Goal: Task Accomplishment & Management: Complete application form

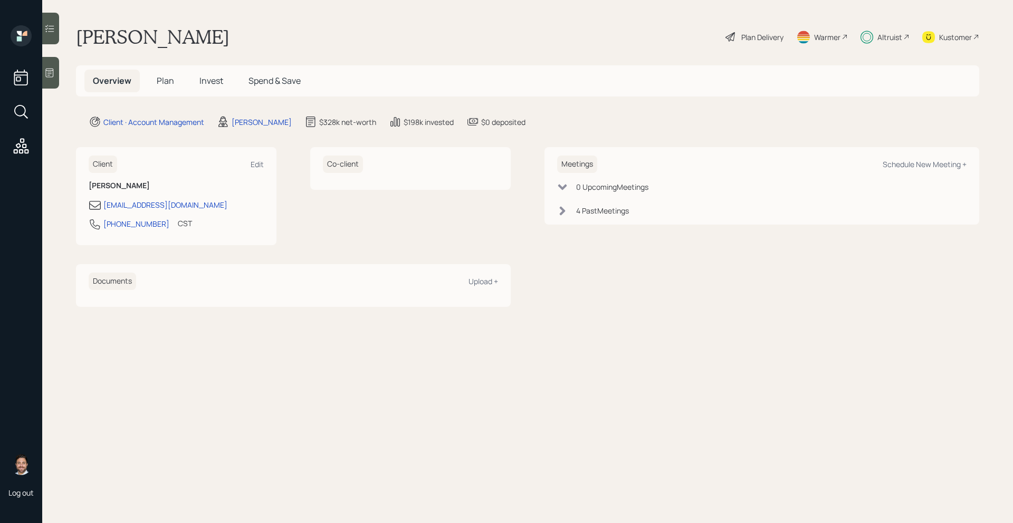
click at [166, 82] on span "Plan" at bounding box center [165, 81] width 17 height 12
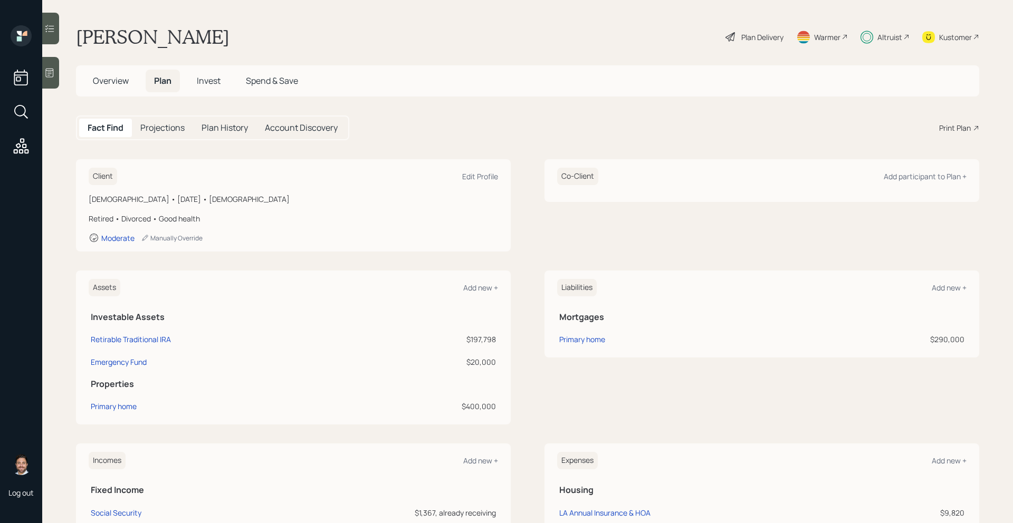
click at [214, 79] on span "Invest" at bounding box center [209, 81] width 24 height 12
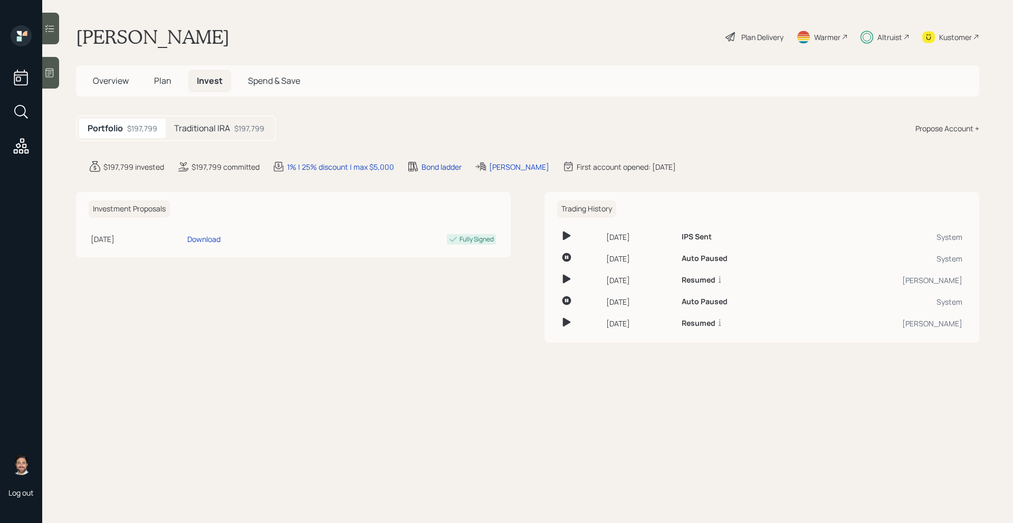
click at [237, 135] on div "Traditional IRA $197,799" at bounding box center [219, 129] width 107 height 20
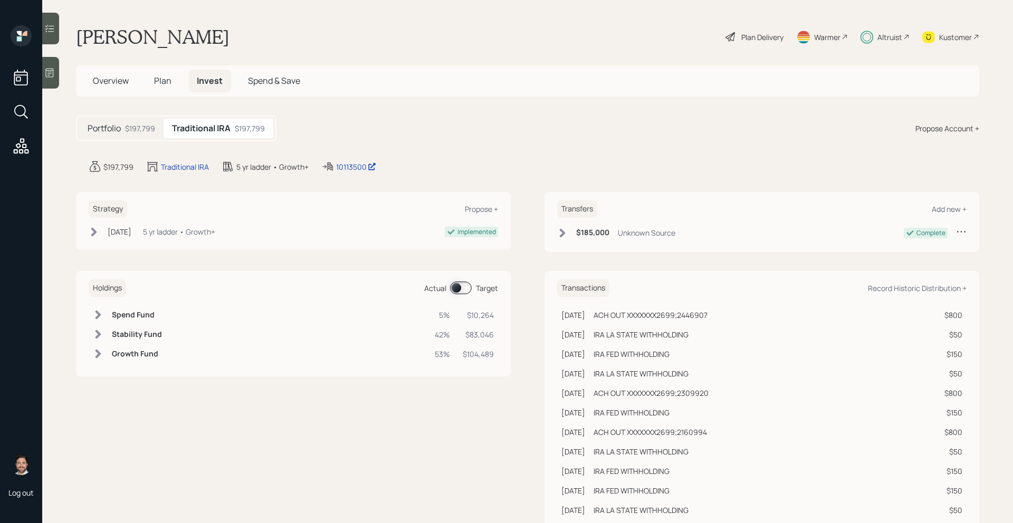
click at [142, 125] on div "$197,799" at bounding box center [140, 128] width 30 height 11
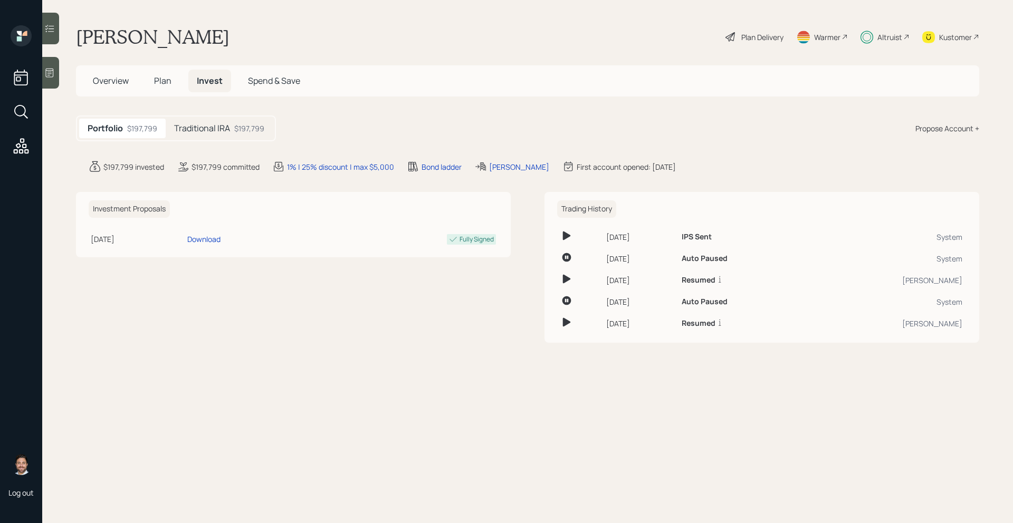
click at [167, 83] on span "Plan" at bounding box center [162, 81] width 17 height 12
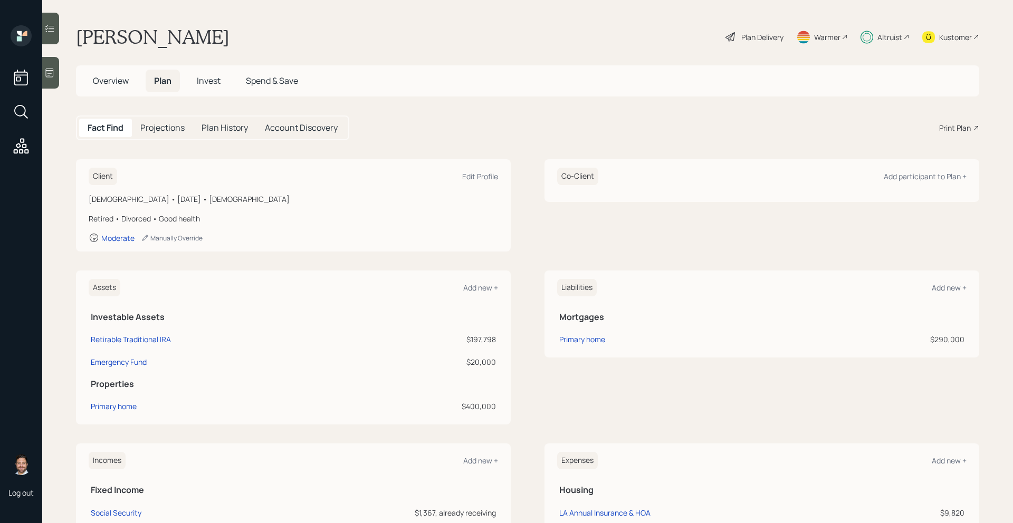
click at [106, 79] on span "Overview" at bounding box center [111, 81] width 36 height 12
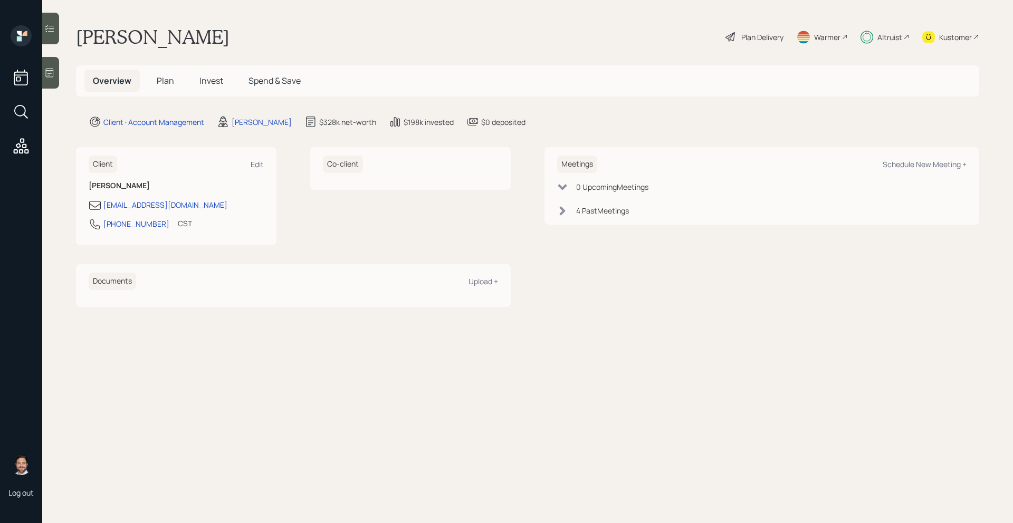
click at [167, 82] on span "Plan" at bounding box center [165, 81] width 17 height 12
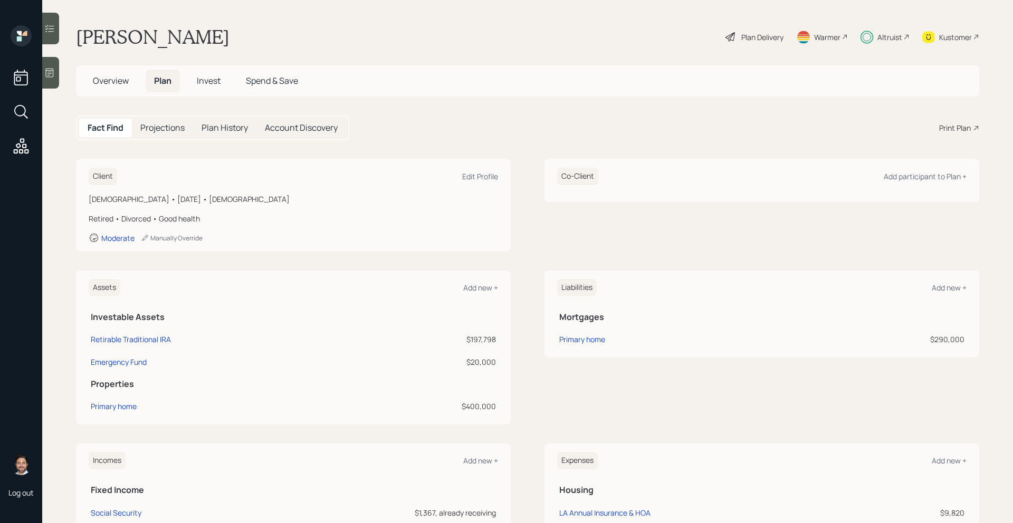
click at [119, 85] on span "Overview" at bounding box center [111, 81] width 36 height 12
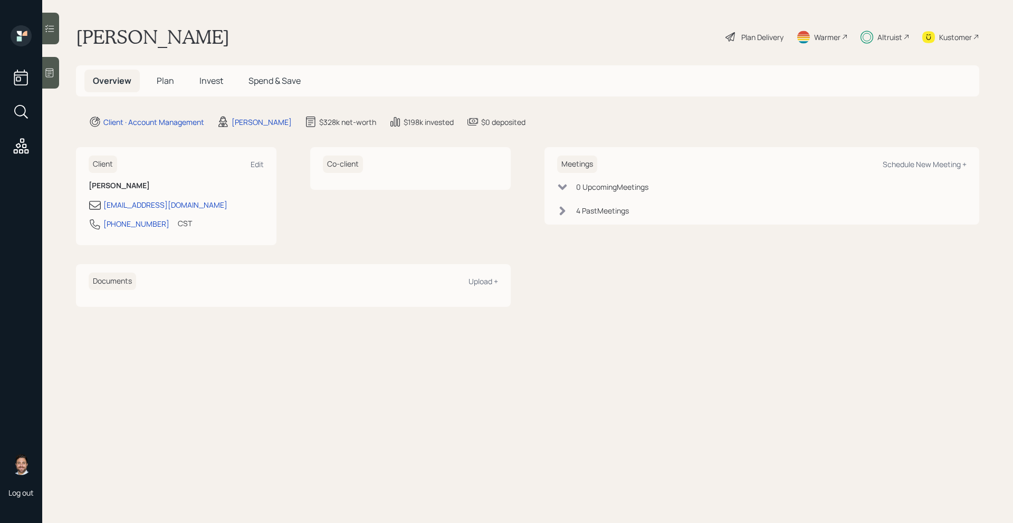
click at [167, 83] on span "Plan" at bounding box center [165, 81] width 17 height 12
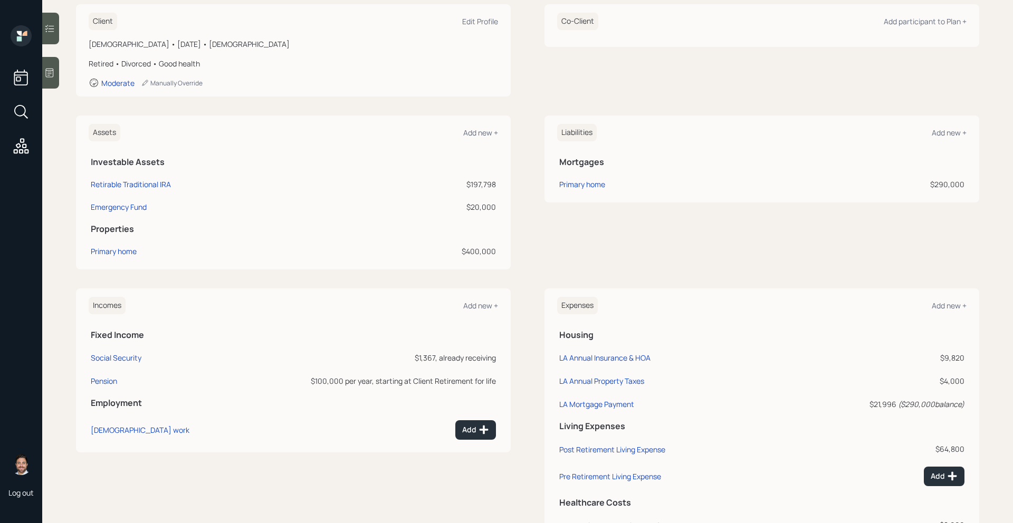
scroll to position [201, 0]
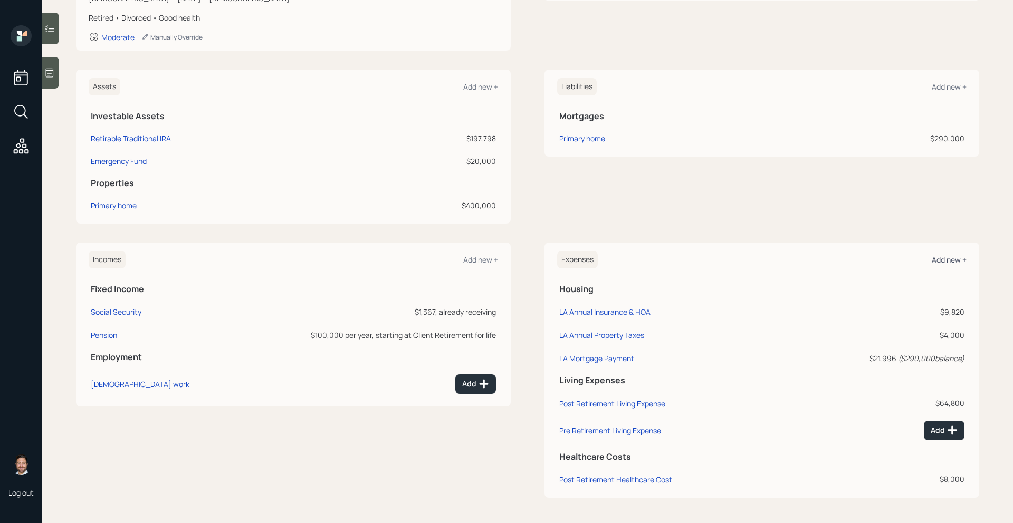
click at [955, 258] on div "Add new +" at bounding box center [949, 260] width 35 height 10
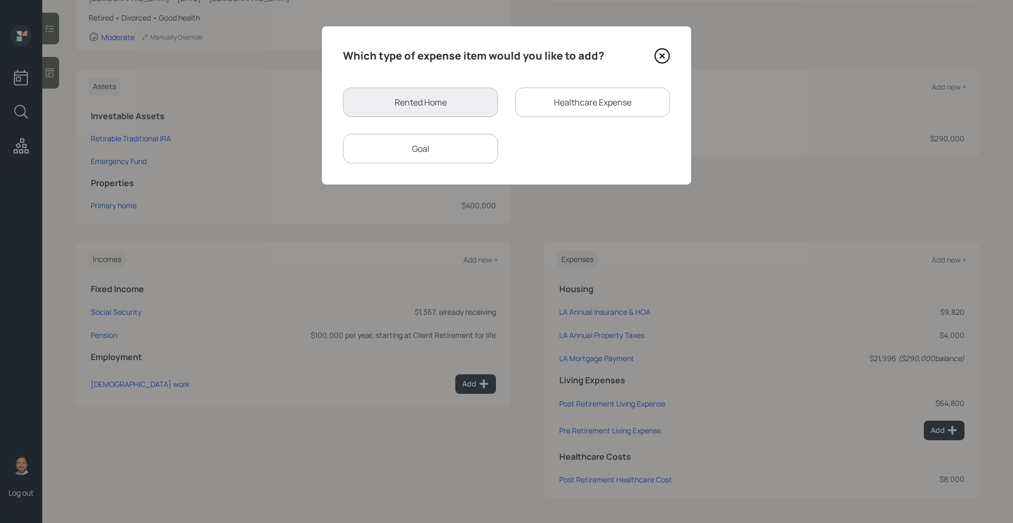
click at [406, 141] on div "Goal" at bounding box center [420, 149] width 155 height 30
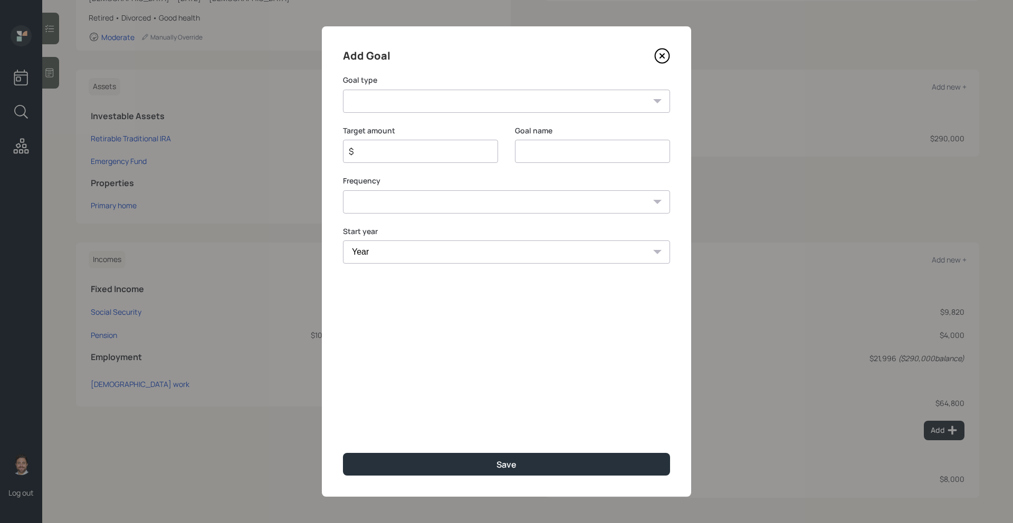
click at [444, 99] on select "Create an emergency fund Donate to charity Purchase a home Make a purchase Supp…" at bounding box center [506, 101] width 327 height 23
select select "other"
click at [343, 90] on select "Create an emergency fund Donate to charity Purchase a home Make a purchase Supp…" at bounding box center [506, 101] width 327 height 23
click at [552, 158] on input "Other" at bounding box center [592, 151] width 155 height 23
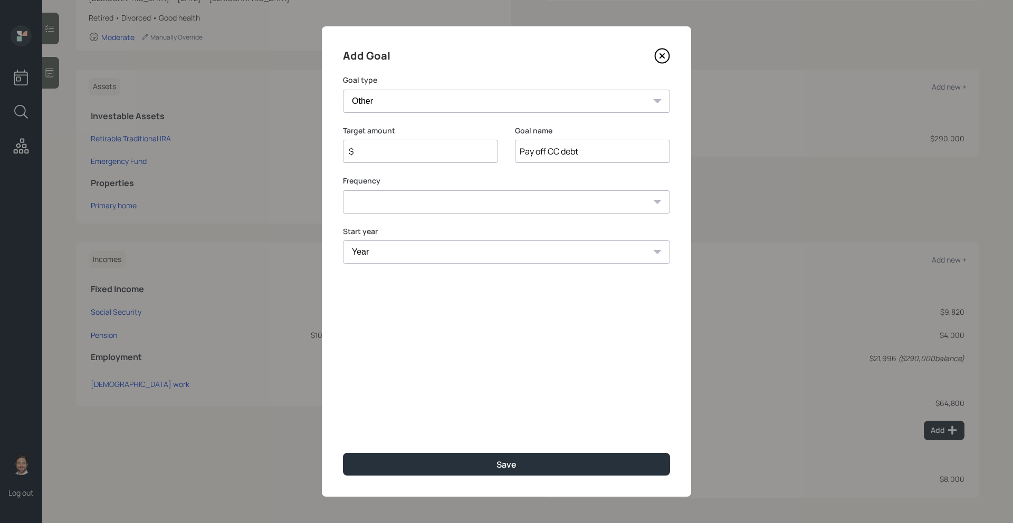
type input "Pay off CC debt"
click at [409, 155] on input "$" at bounding box center [416, 151] width 137 height 13
type input "$ 20,000"
click at [405, 205] on select "One time Every 1 year Every 2 years Every 3 years Every 4 years Every 5 years E…" at bounding box center [506, 201] width 327 height 23
select select "0"
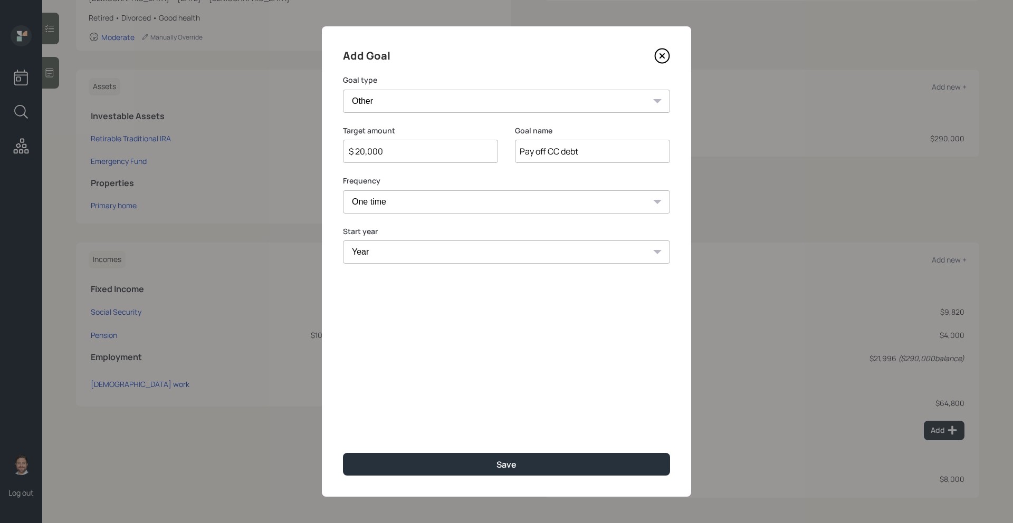
click at [343, 190] on select "One time Every 1 year Every 2 years Every 3 years Every 4 years Every 5 years E…" at bounding box center [506, 201] width 327 height 23
click at [400, 250] on select "Year [DATE] 2026 2027 2028 2029 2030 2031 2032 2033 2034 2035 2036 2037 2038 20…" at bounding box center [506, 252] width 327 height 23
select select "2025"
click at [343, 241] on select "Year [DATE] 2026 2027 2028 2029 2030 2031 2032 2033 2034 2035 2036 2037 2038 20…" at bounding box center [506, 252] width 327 height 23
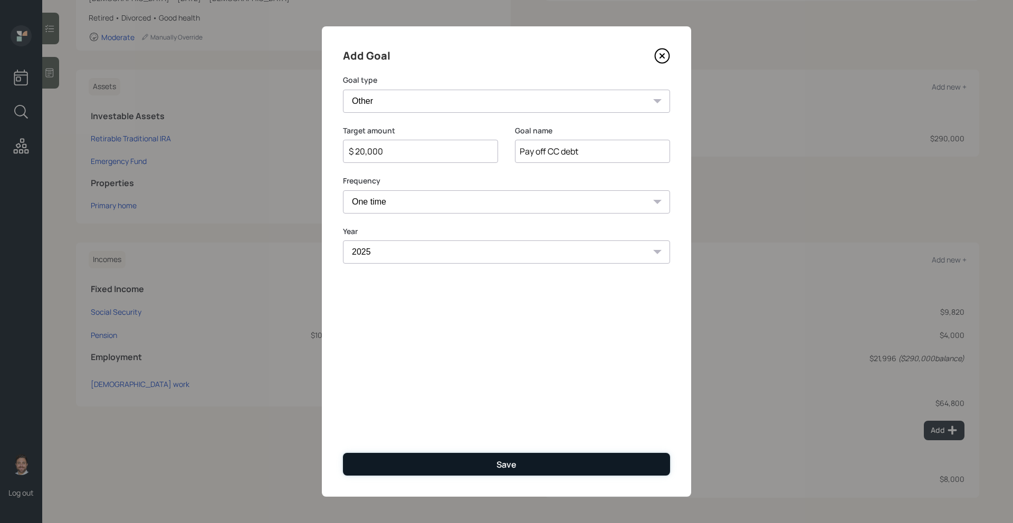
click at [445, 466] on button "Save" at bounding box center [506, 464] width 327 height 23
type input "$"
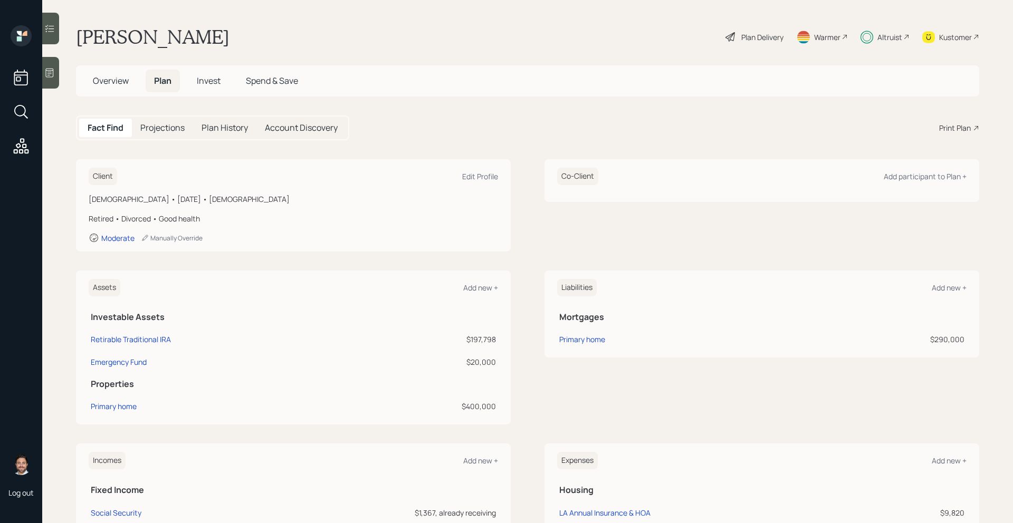
click at [210, 79] on span "Invest" at bounding box center [209, 81] width 24 height 12
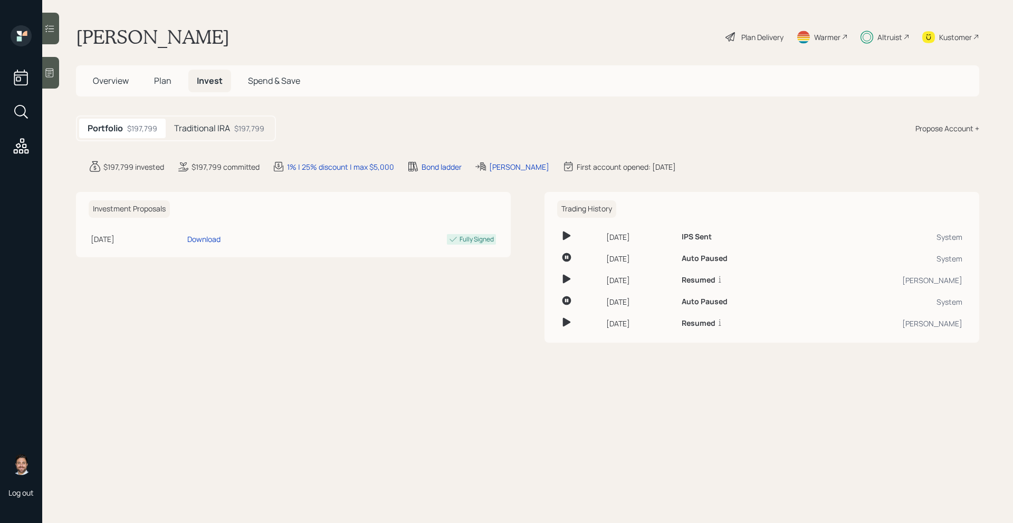
click at [218, 130] on h5 "Traditional IRA" at bounding box center [202, 128] width 56 height 10
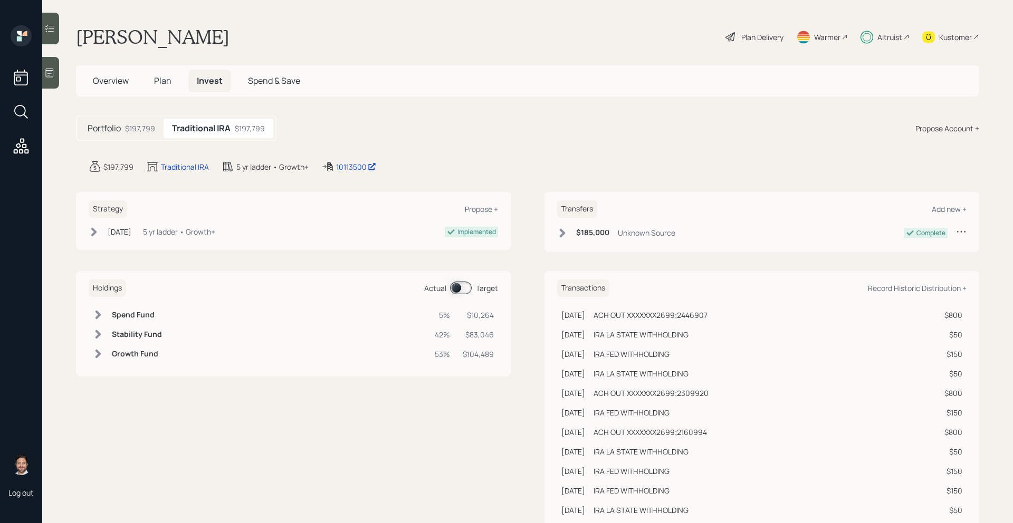
click at [469, 286] on span at bounding box center [461, 288] width 22 height 13
click at [464, 290] on span at bounding box center [461, 288] width 22 height 13
click at [166, 83] on span "Plan" at bounding box center [162, 81] width 17 height 12
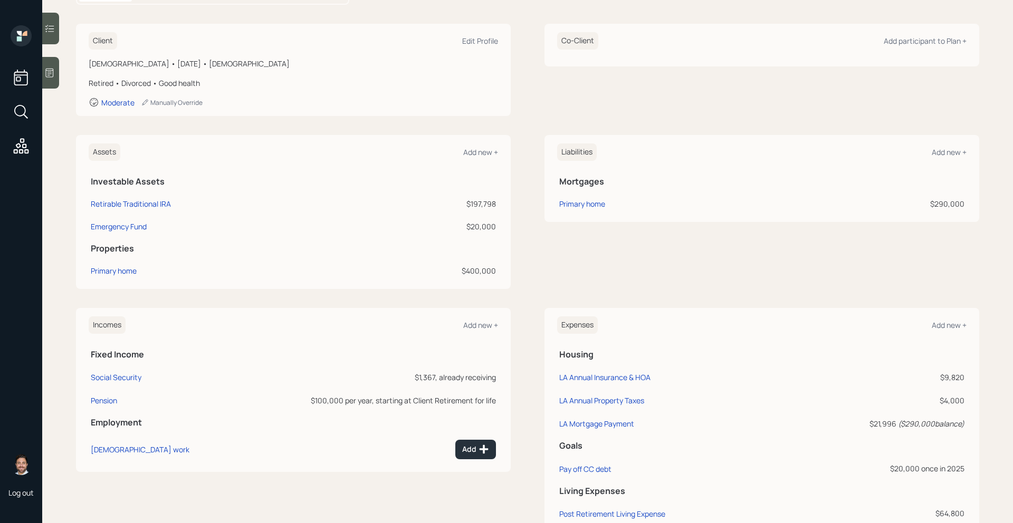
scroll to position [246, 0]
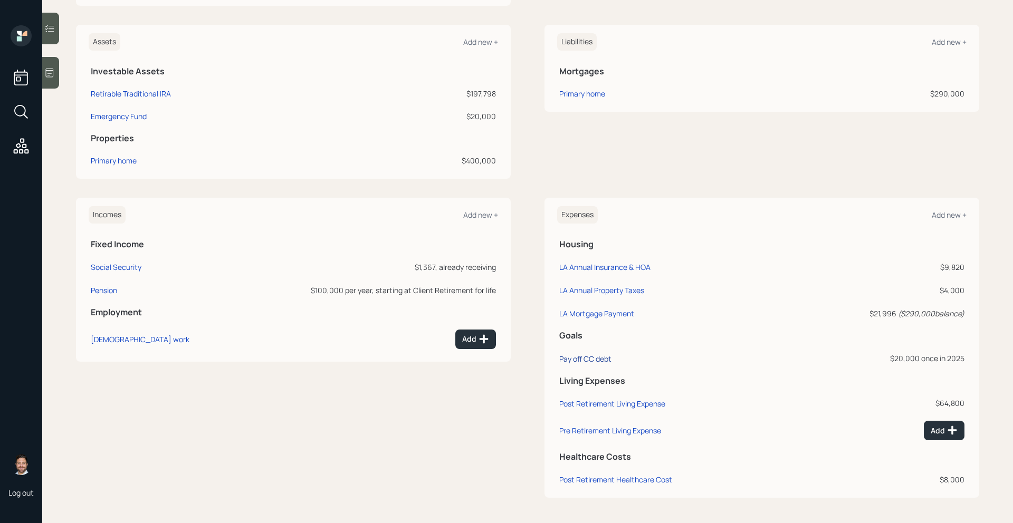
click at [602, 359] on div "Pay off CC debt" at bounding box center [585, 359] width 52 height 10
select select "0"
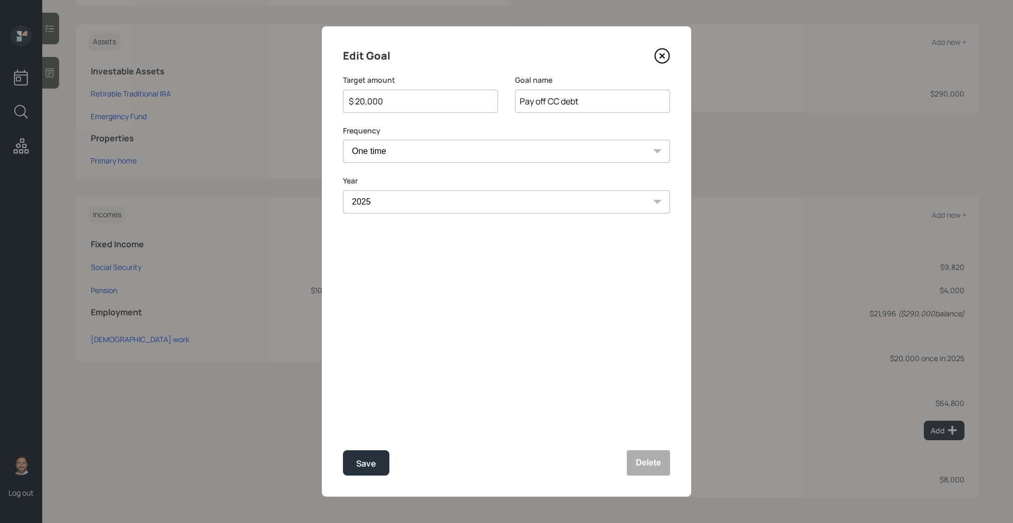
click at [399, 103] on input "$ 20,000" at bounding box center [416, 101] width 137 height 13
click at [363, 458] on div "Save" at bounding box center [366, 464] width 20 height 14
type input "$ 20,000"
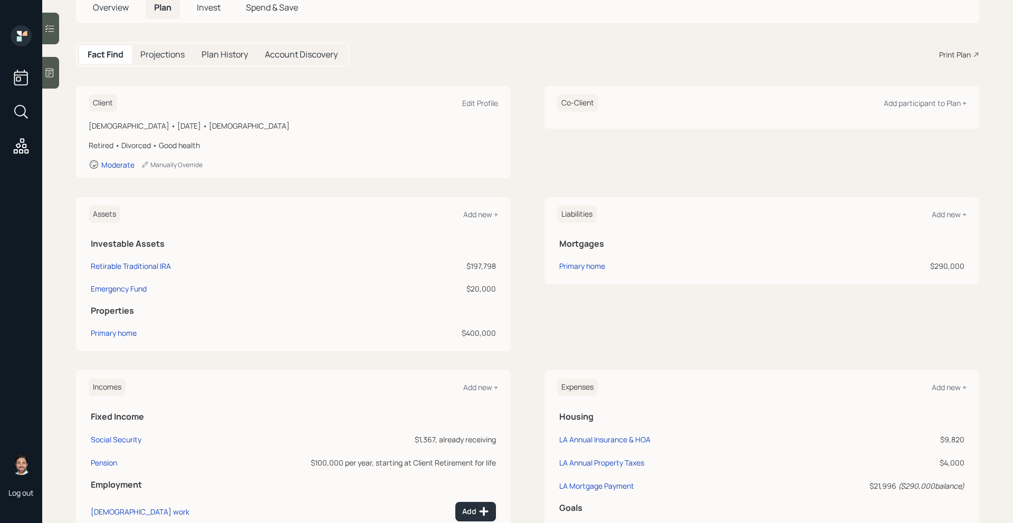
scroll to position [9, 0]
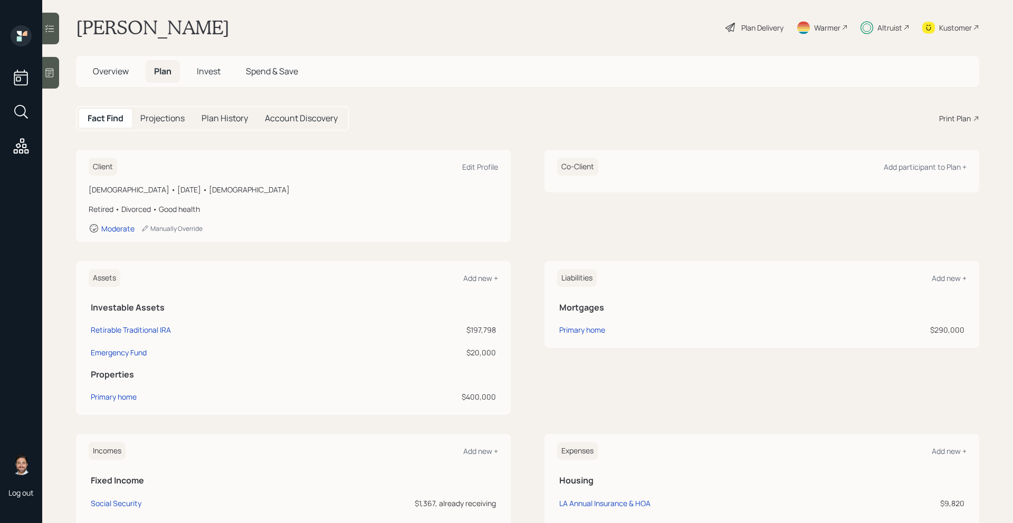
click at [204, 72] on span "Invest" at bounding box center [209, 71] width 24 height 12
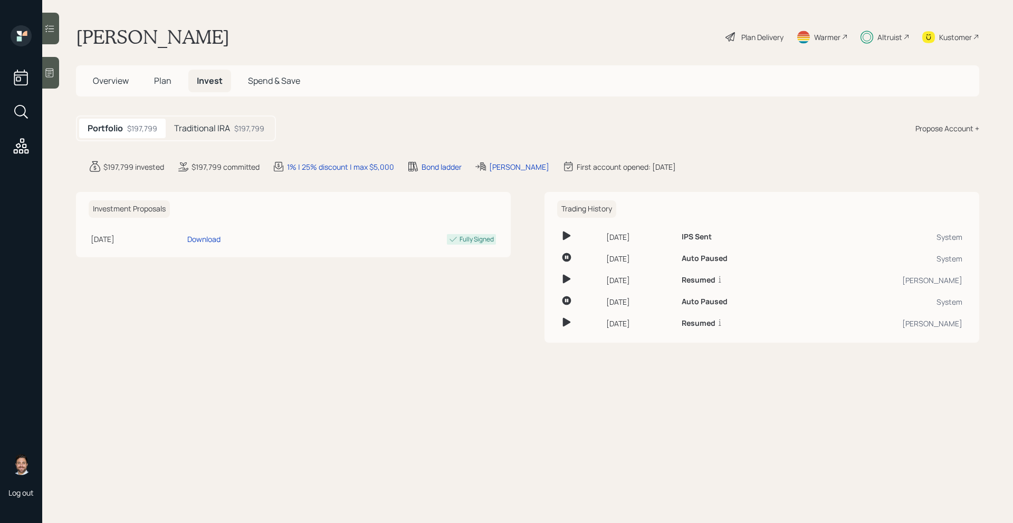
click at [245, 127] on div "$197,799" at bounding box center [249, 128] width 30 height 11
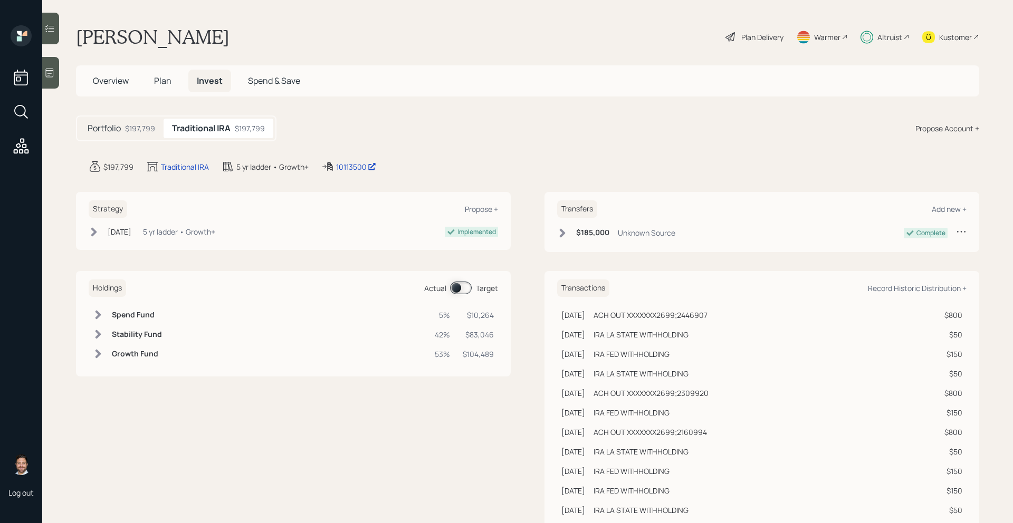
click at [459, 287] on span at bounding box center [461, 288] width 22 height 13
click at [886, 41] on div "Altruist" at bounding box center [889, 37] width 25 height 11
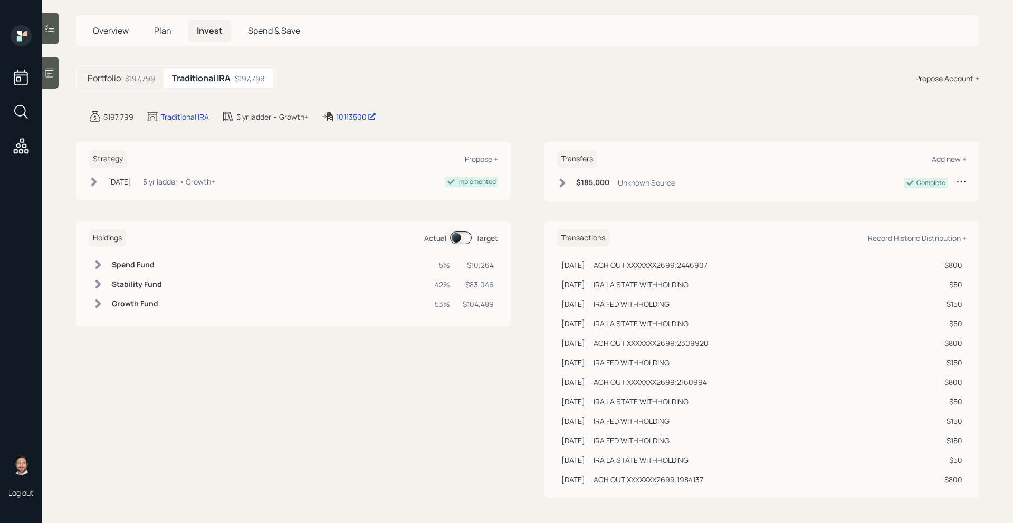
click at [161, 31] on span "Plan" at bounding box center [162, 31] width 17 height 12
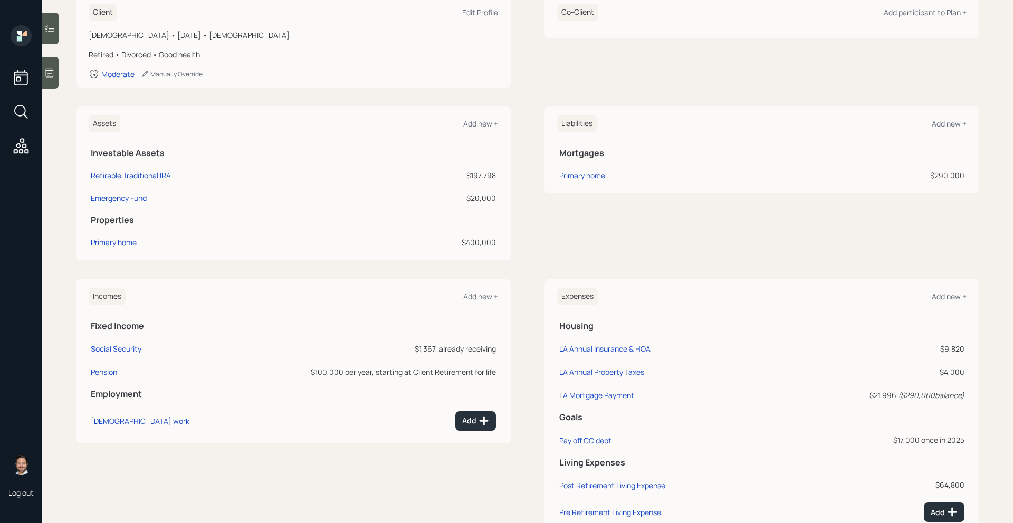
scroll to position [246, 0]
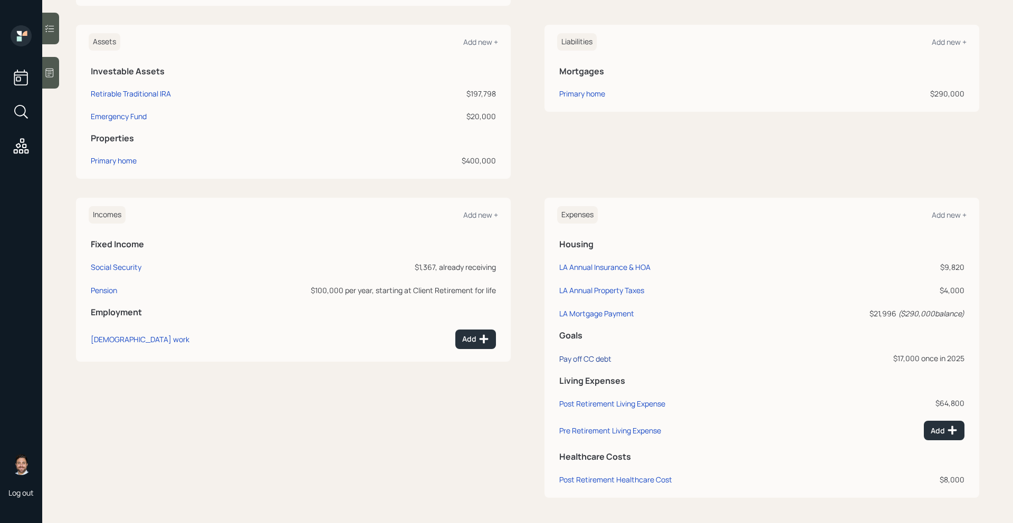
click at [589, 360] on div "Pay off CC debt" at bounding box center [585, 359] width 52 height 10
select select "0"
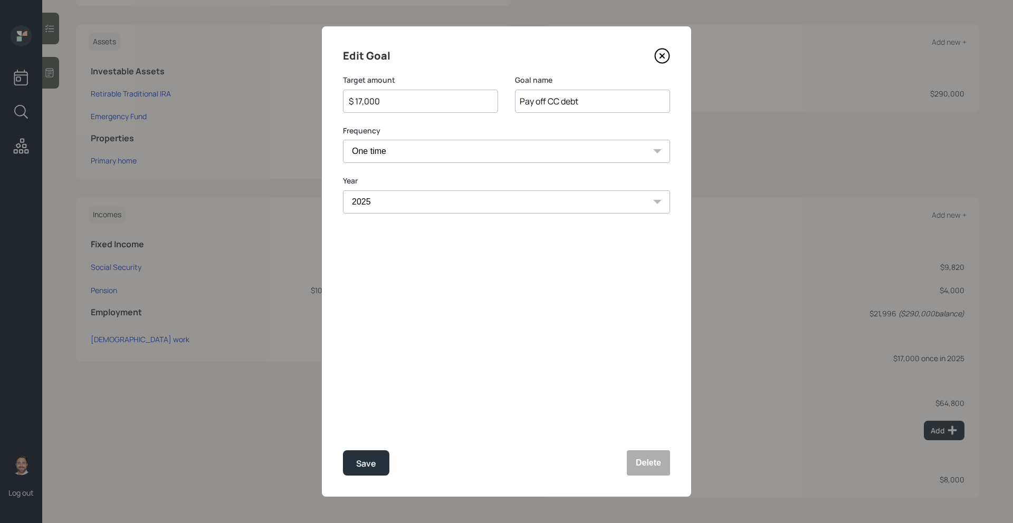
click at [424, 105] on input "$ 17,000" at bounding box center [416, 101] width 137 height 13
click at [363, 466] on div "Save" at bounding box center [366, 464] width 20 height 14
type input "$ 17,000"
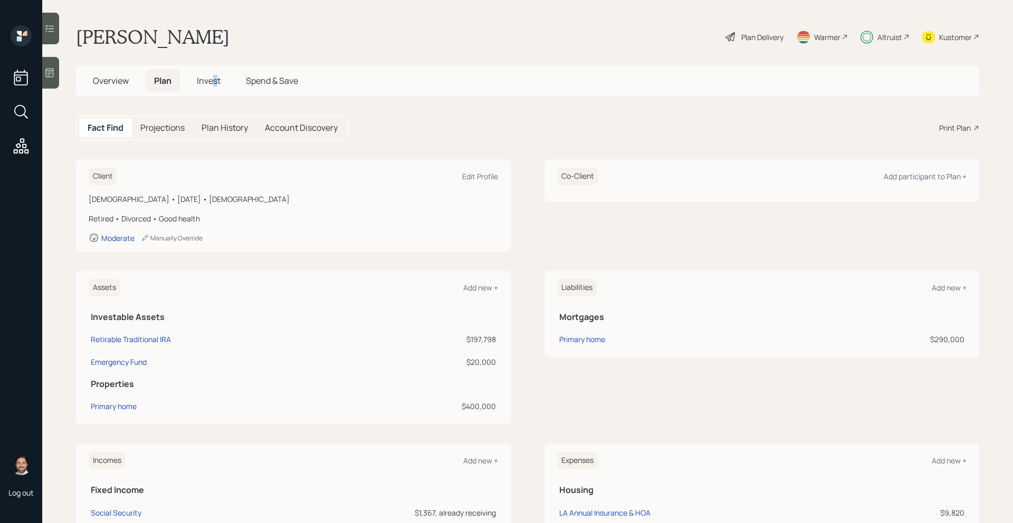
click at [216, 76] on span "Invest" at bounding box center [209, 81] width 24 height 12
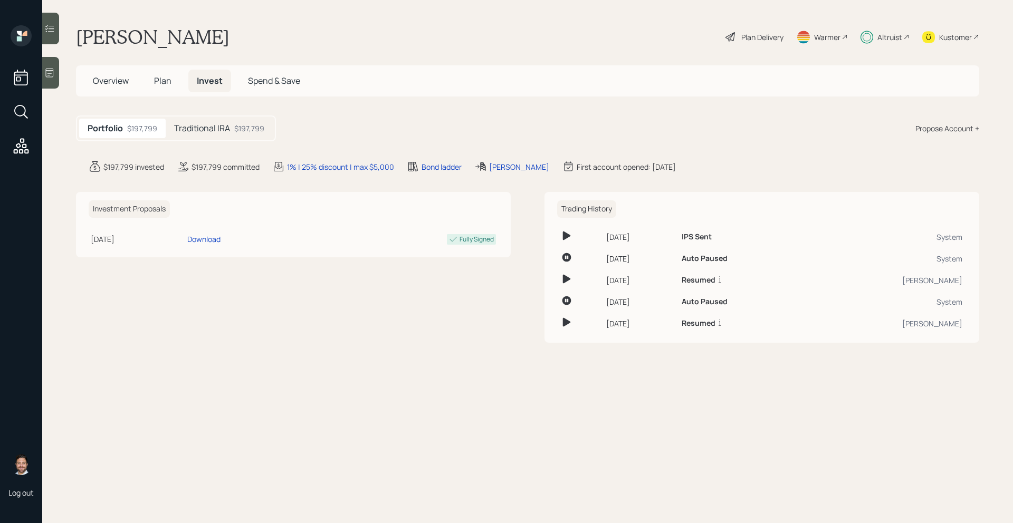
click at [190, 125] on h5 "Traditional IRA" at bounding box center [202, 128] width 56 height 10
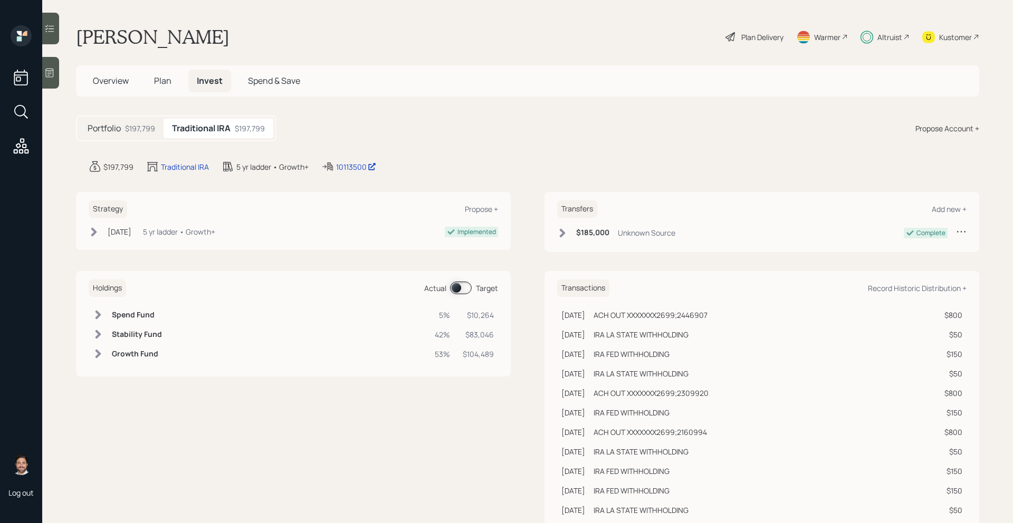
click at [458, 291] on span at bounding box center [461, 288] width 22 height 13
click at [167, 85] on span "Plan" at bounding box center [162, 81] width 17 height 12
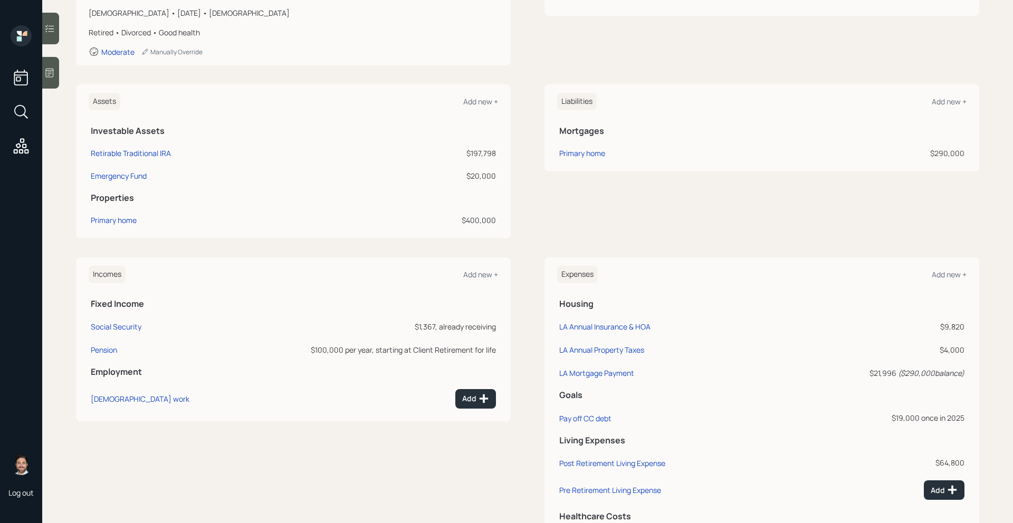
scroll to position [194, 0]
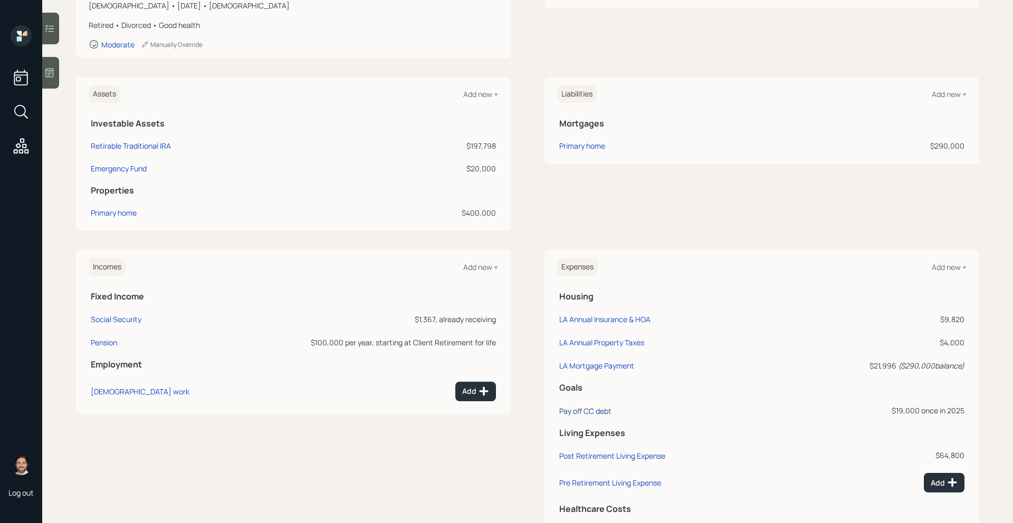
click at [602, 413] on div "Pay off CC debt" at bounding box center [585, 411] width 52 height 10
select select "0"
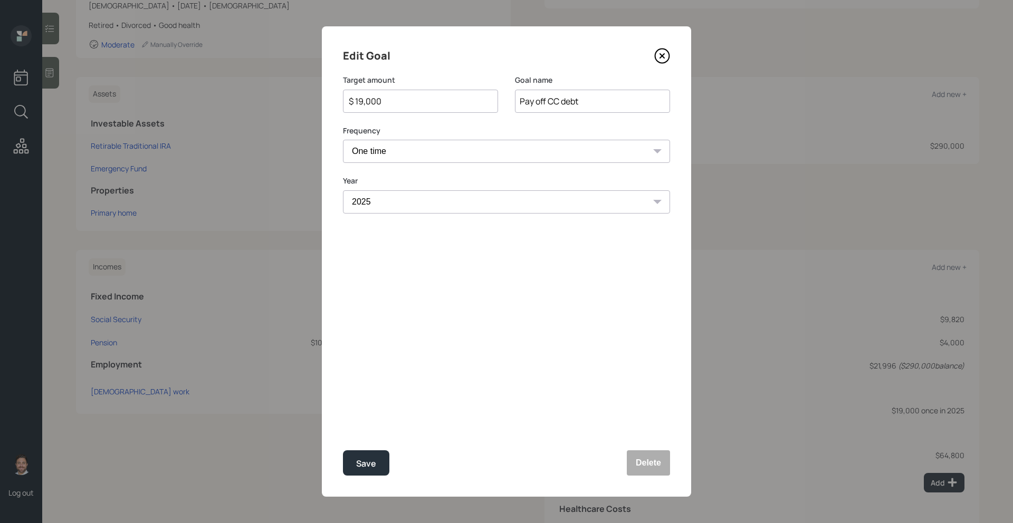
click at [363, 102] on input "$ 19,000" at bounding box center [416, 101] width 137 height 13
click at [375, 455] on button "Save" at bounding box center [366, 463] width 46 height 25
type input "$ 19,000"
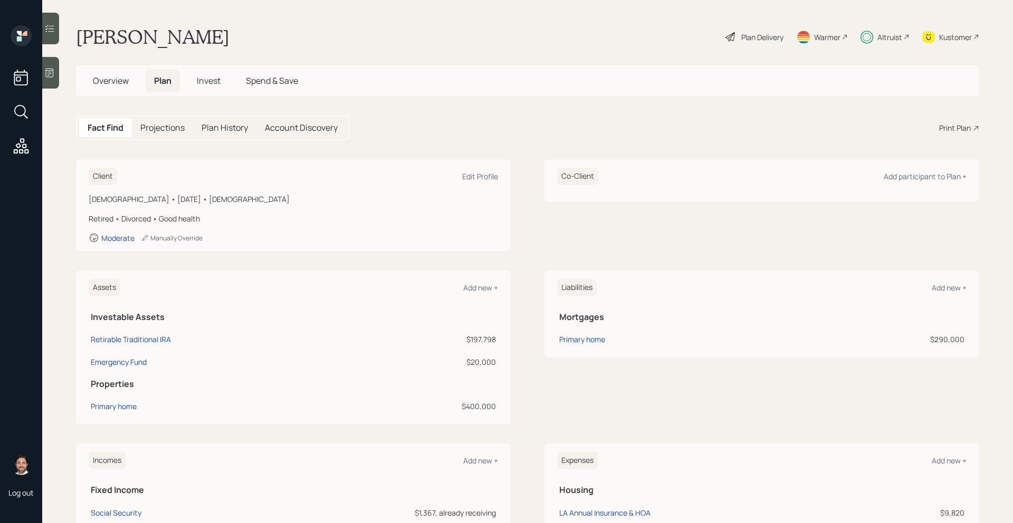
click at [208, 74] on h5 "Invest" at bounding box center [208, 81] width 41 height 23
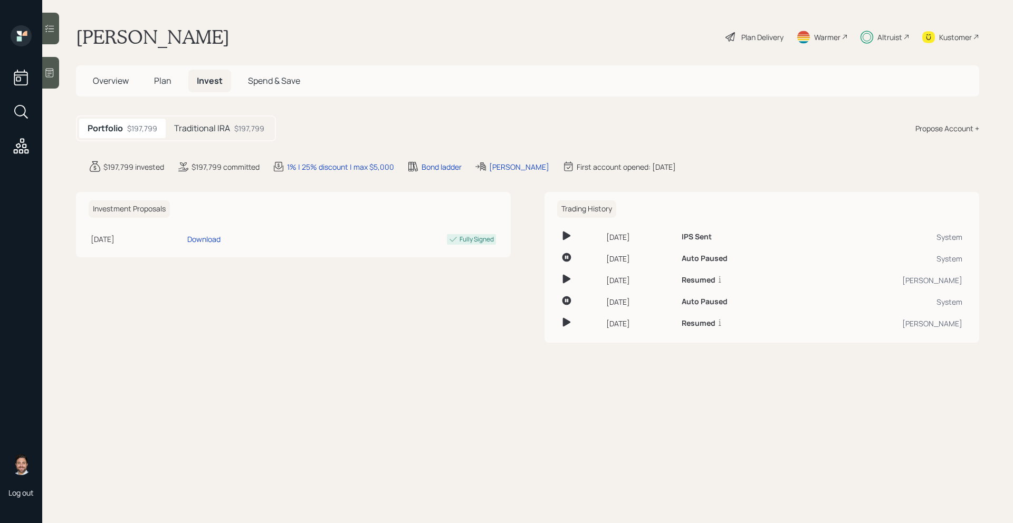
click at [253, 134] on div "$197,799" at bounding box center [249, 128] width 30 height 11
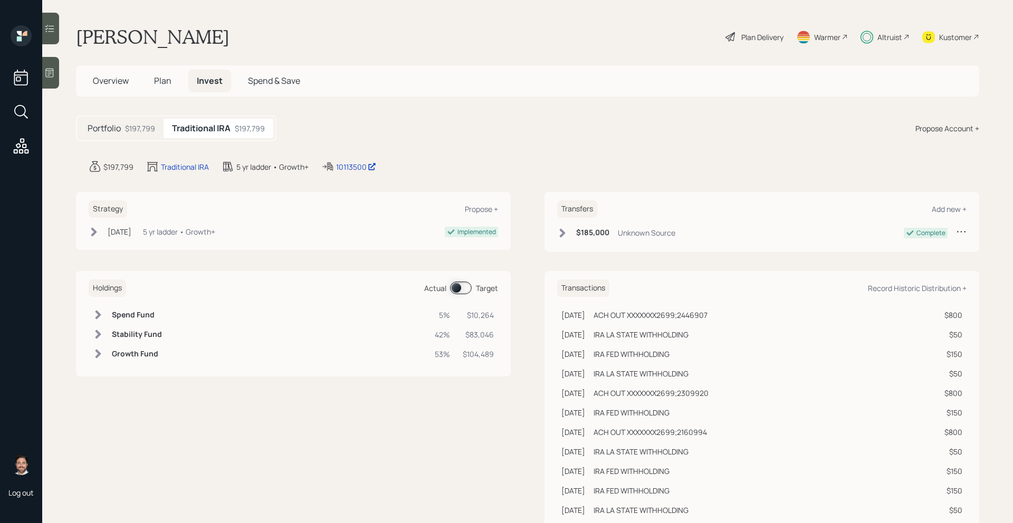
click at [461, 291] on span at bounding box center [461, 288] width 22 height 13
click at [461, 289] on span at bounding box center [461, 288] width 22 height 13
click at [161, 80] on span "Plan" at bounding box center [162, 81] width 17 height 12
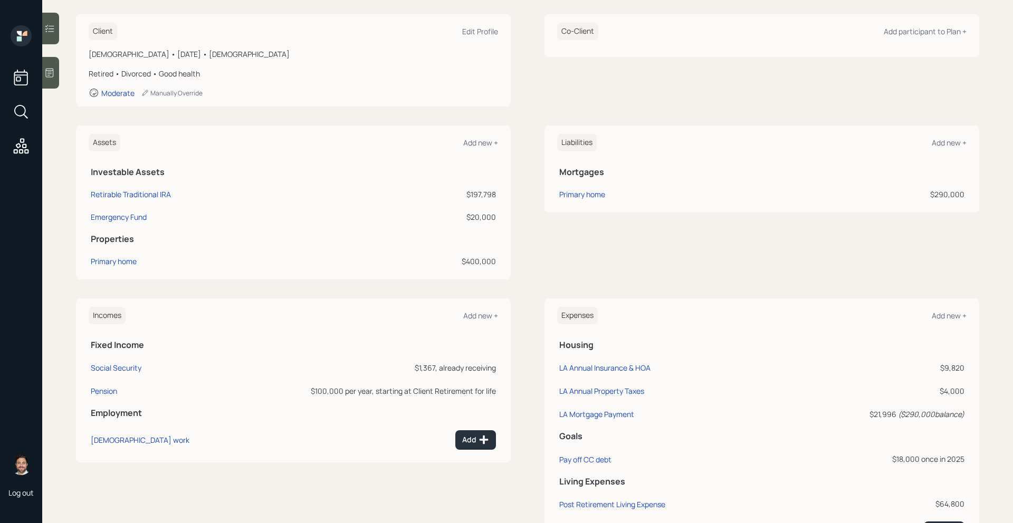
scroll to position [169, 0]
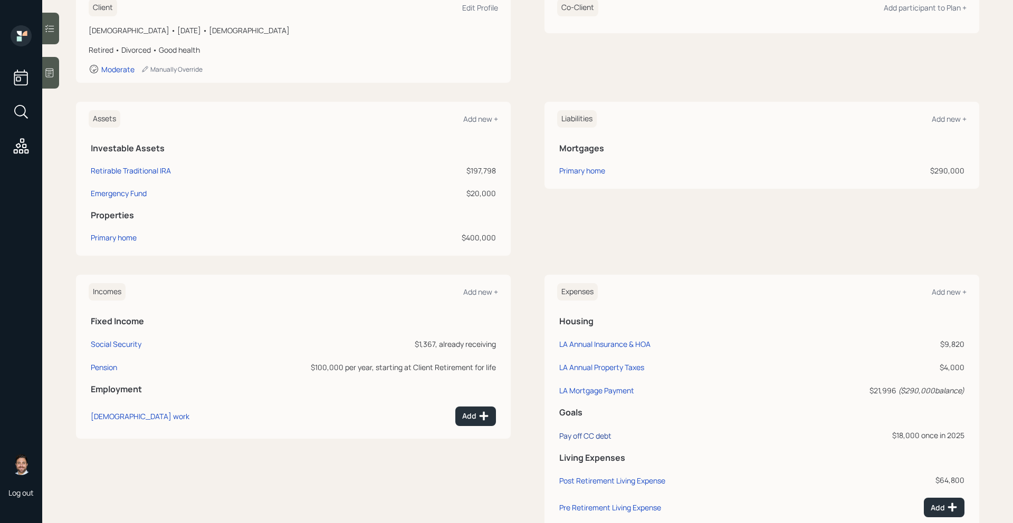
click at [594, 437] on div "Pay off CC debt" at bounding box center [585, 436] width 52 height 10
select select "0"
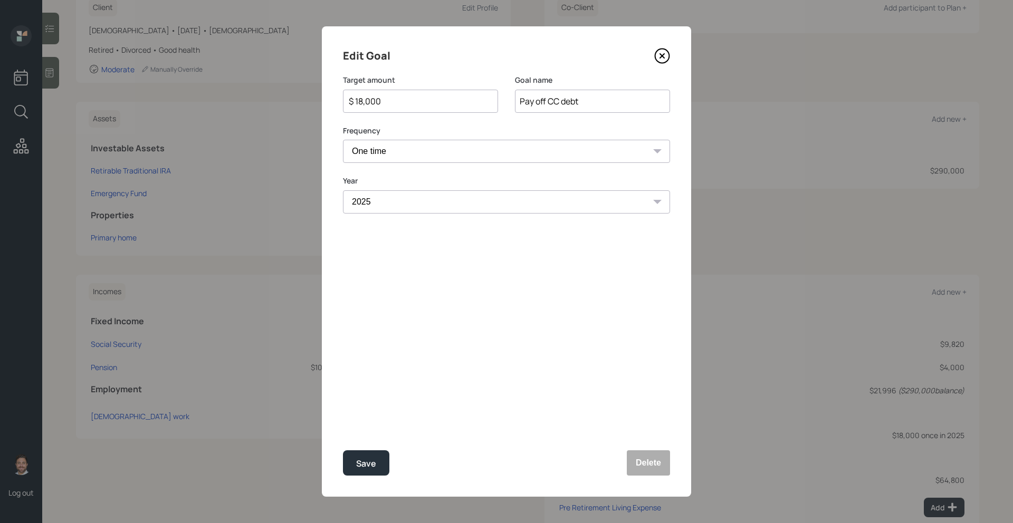
click at [362, 103] on input "$ 18,000" at bounding box center [416, 101] width 137 height 13
click at [354, 465] on button "Save" at bounding box center [366, 463] width 46 height 25
type input "$ 18,000"
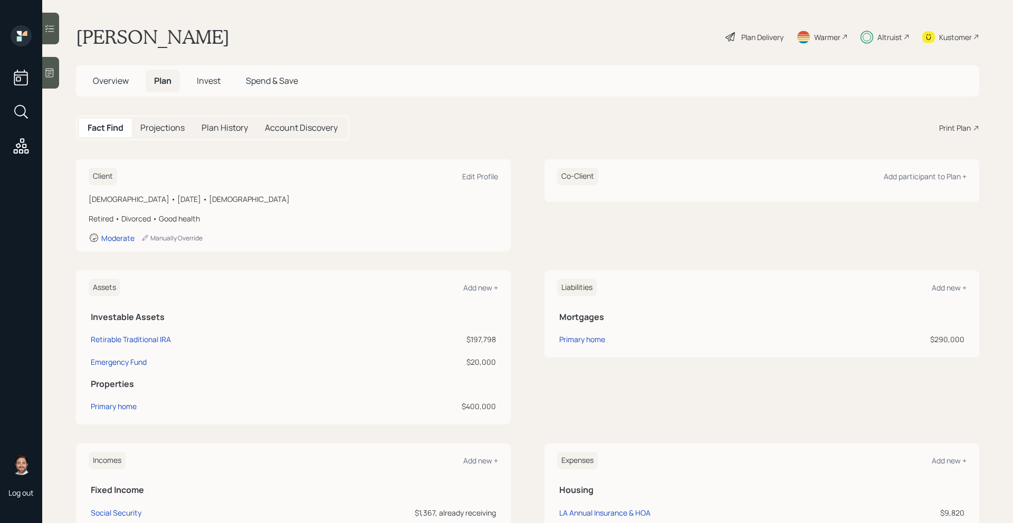
click at [215, 83] on span "Invest" at bounding box center [209, 81] width 24 height 12
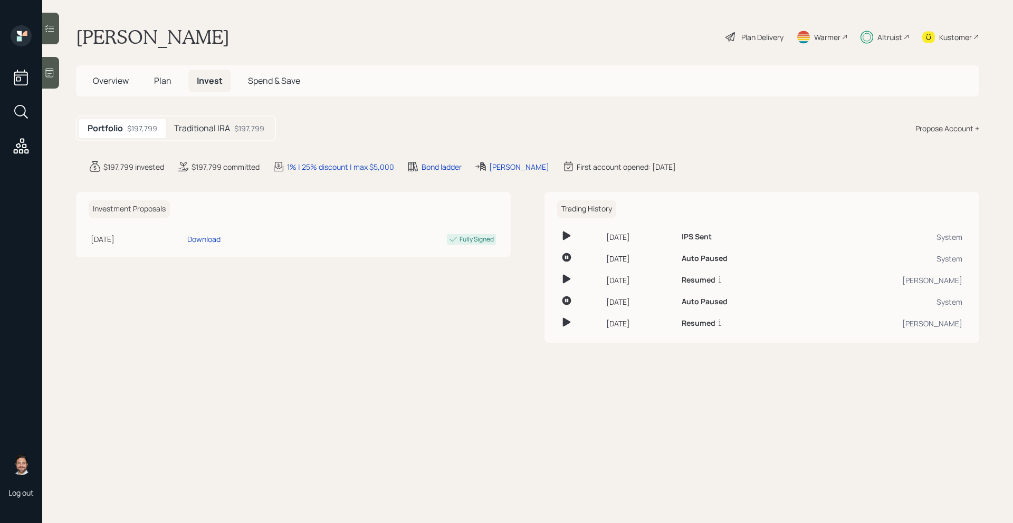
click at [240, 127] on div "$197,799" at bounding box center [249, 128] width 30 height 11
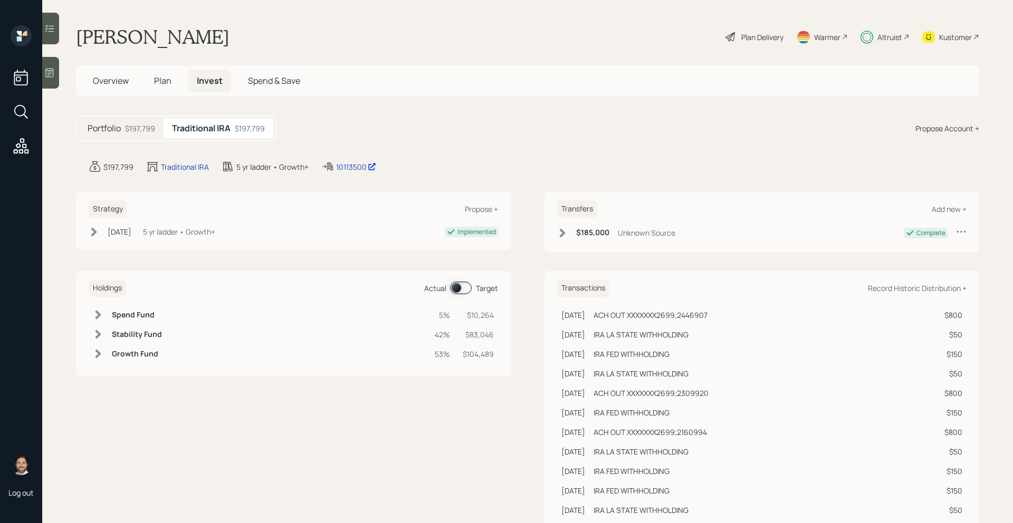
click at [464, 292] on span at bounding box center [461, 288] width 22 height 13
click at [113, 83] on span "Overview" at bounding box center [111, 81] width 36 height 12
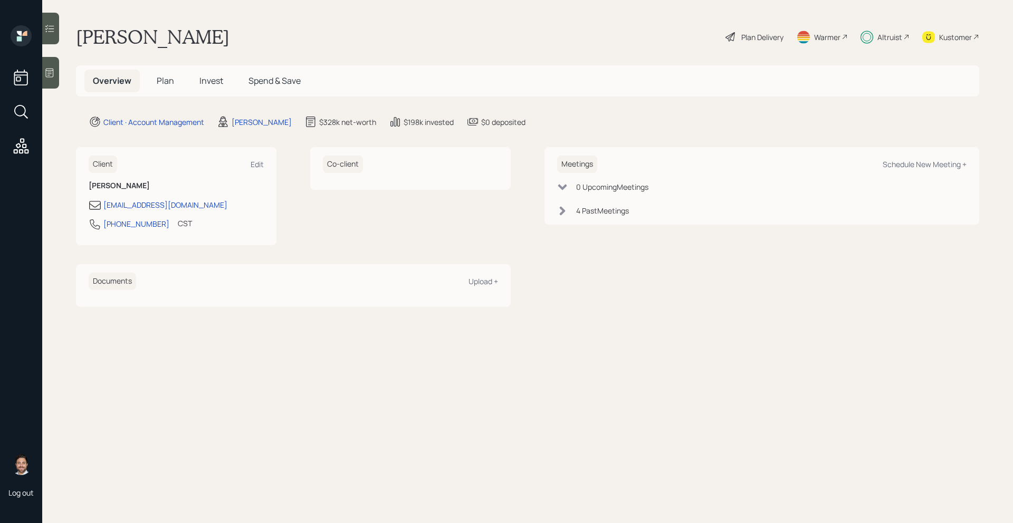
click at [877, 39] on div "Altruist" at bounding box center [889, 37] width 25 height 11
click at [743, 41] on div "Plan Delivery" at bounding box center [762, 37] width 42 height 11
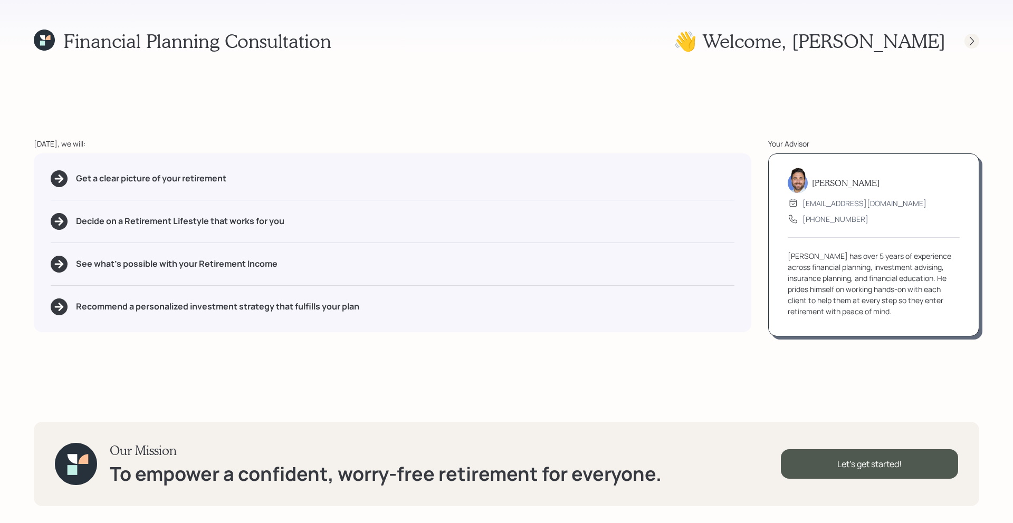
click at [972, 47] on div at bounding box center [972, 41] width 15 height 15
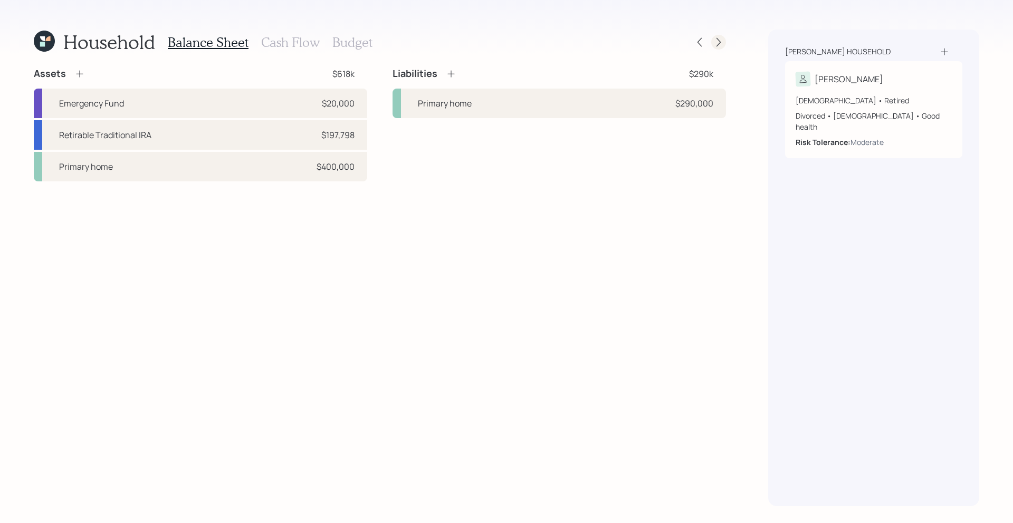
click at [722, 42] on icon at bounding box center [718, 42] width 11 height 11
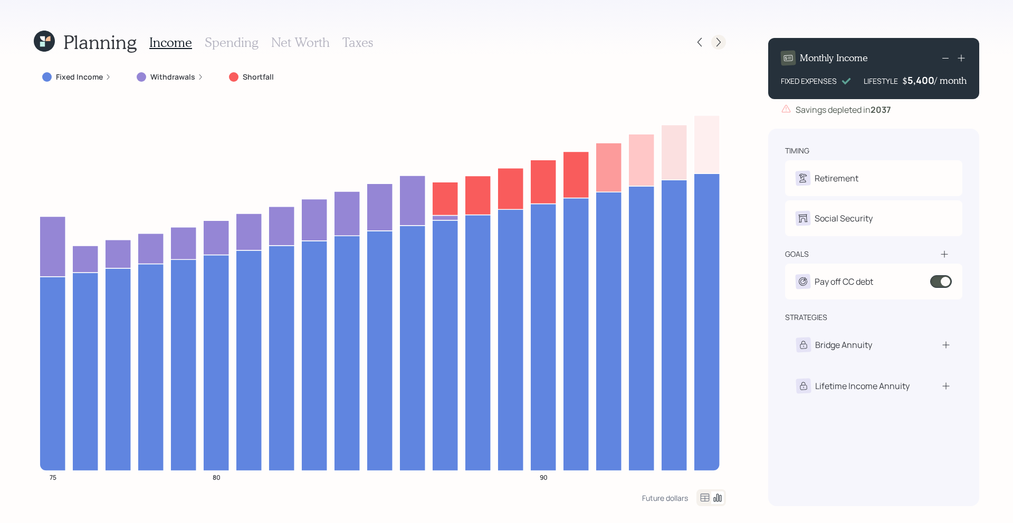
click at [722, 43] on icon at bounding box center [718, 42] width 11 height 11
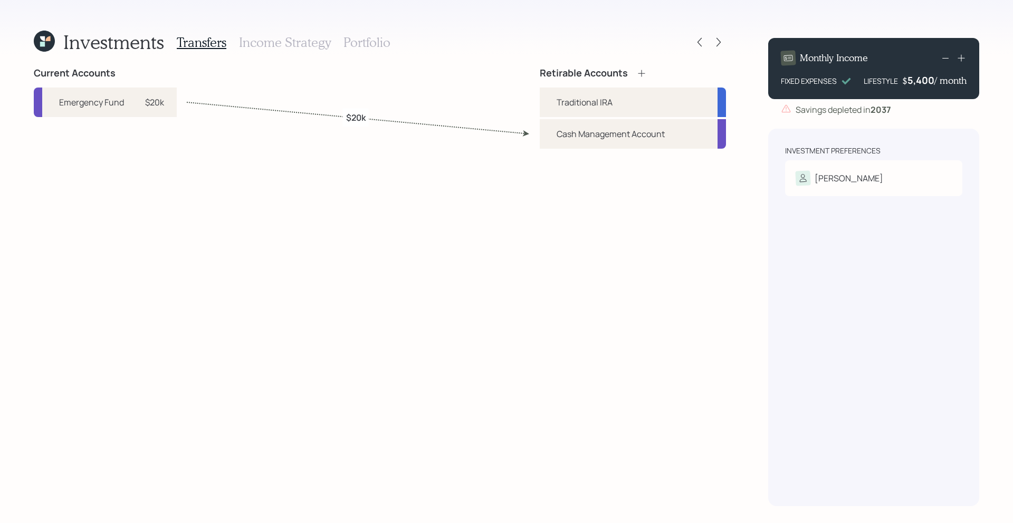
click at [313, 45] on h3 "Income Strategy" at bounding box center [285, 42] width 92 height 15
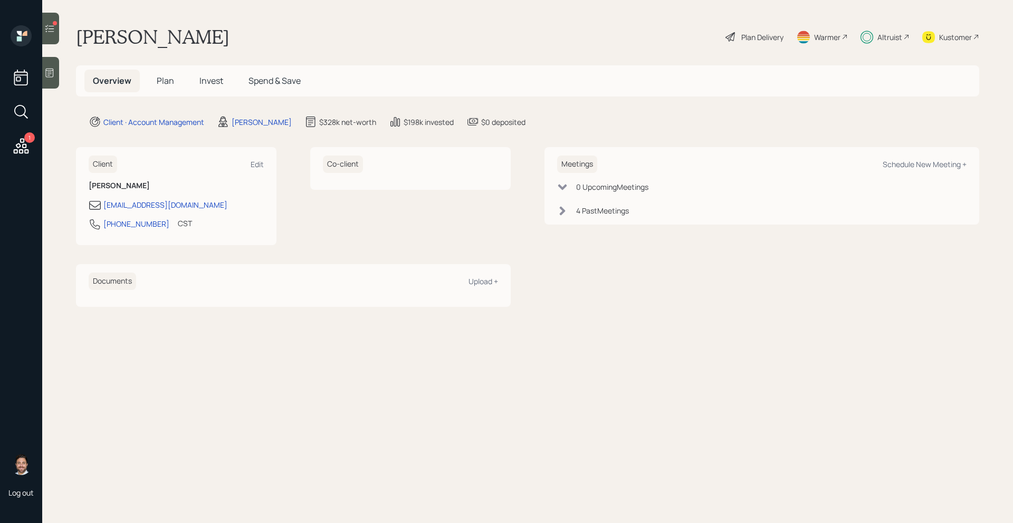
click at [50, 32] on icon at bounding box center [49, 28] width 11 height 11
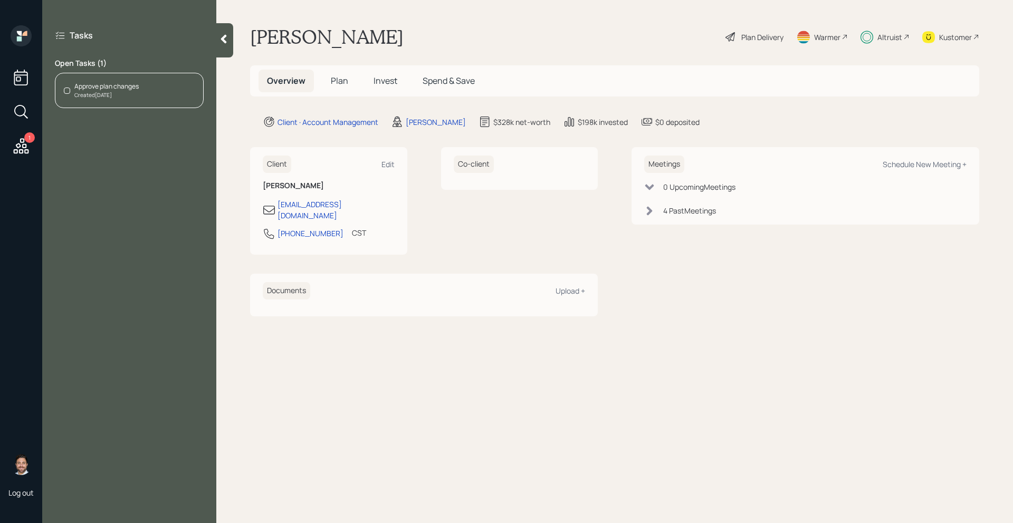
click at [119, 95] on div "Created Today" at bounding box center [106, 95] width 64 height 8
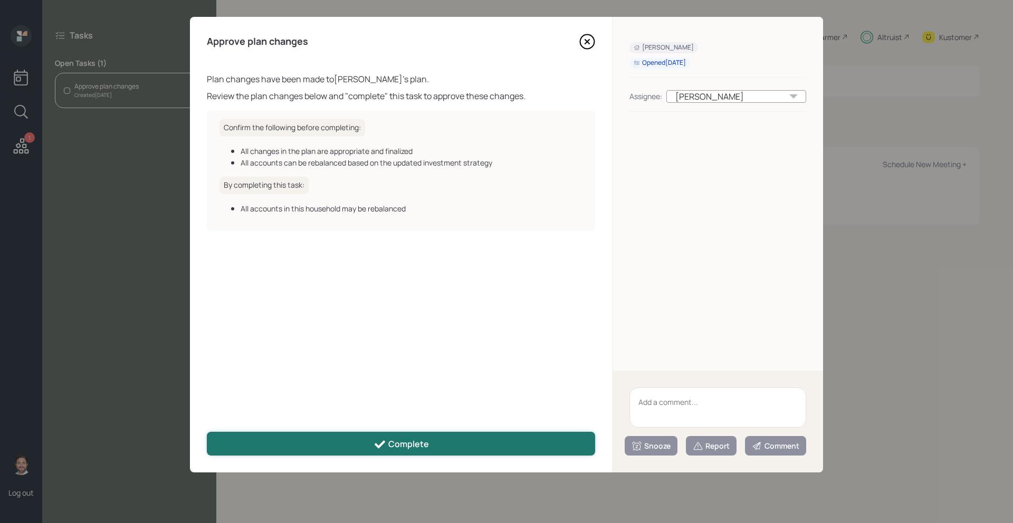
click at [409, 442] on div "Complete" at bounding box center [401, 444] width 55 height 13
